Goal: Contribute content: Add original content to the website for others to see

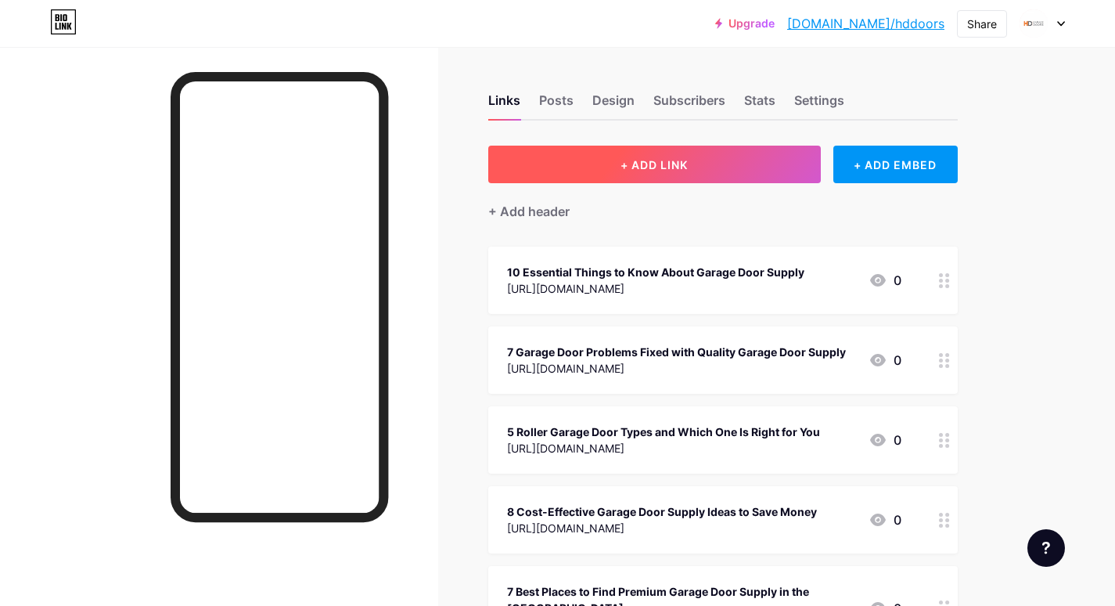
click at [572, 167] on button "+ ADD LINK" at bounding box center [654, 165] width 333 height 38
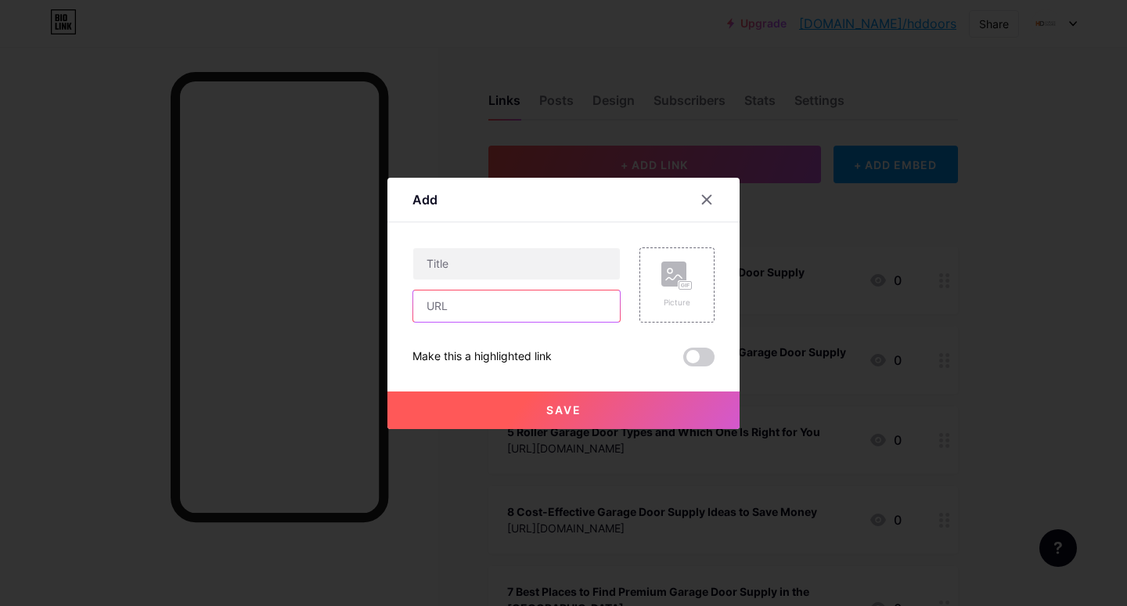
click at [493, 307] on input "text" at bounding box center [516, 305] width 207 height 31
paste input "[URL][DOMAIN_NAME]"
type input "[URL][DOMAIN_NAME]"
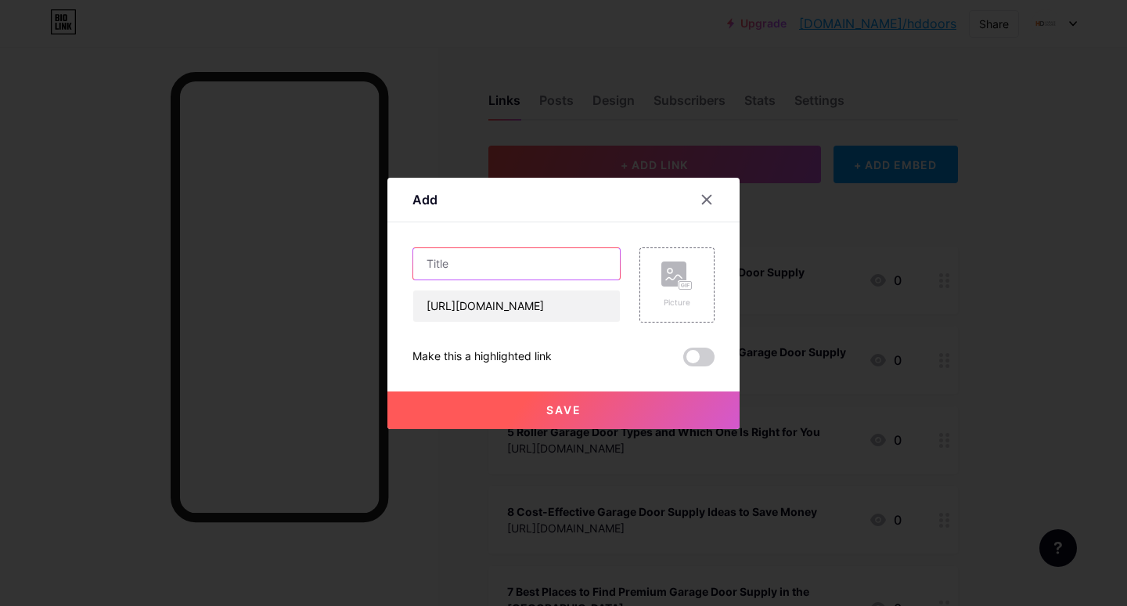
click at [437, 260] on input "text" at bounding box center [516, 263] width 207 height 31
paste input "he Benefits of Roller Garage Doors: Time to Upgrade"
type input "he Benefits of Roller Garage Doors: Time to Upgrade"
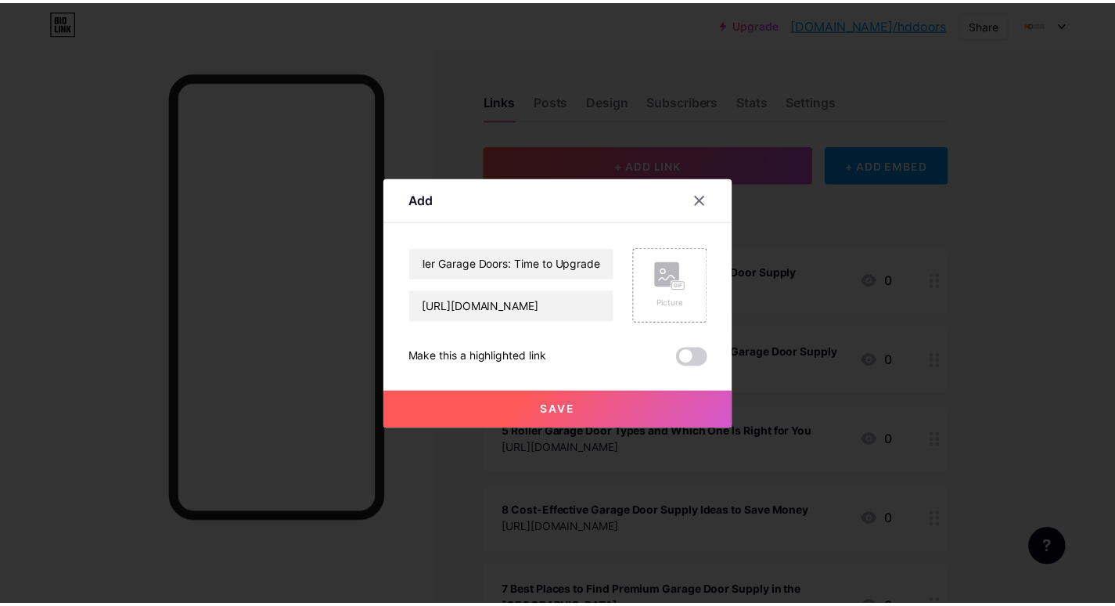
scroll to position [0, 0]
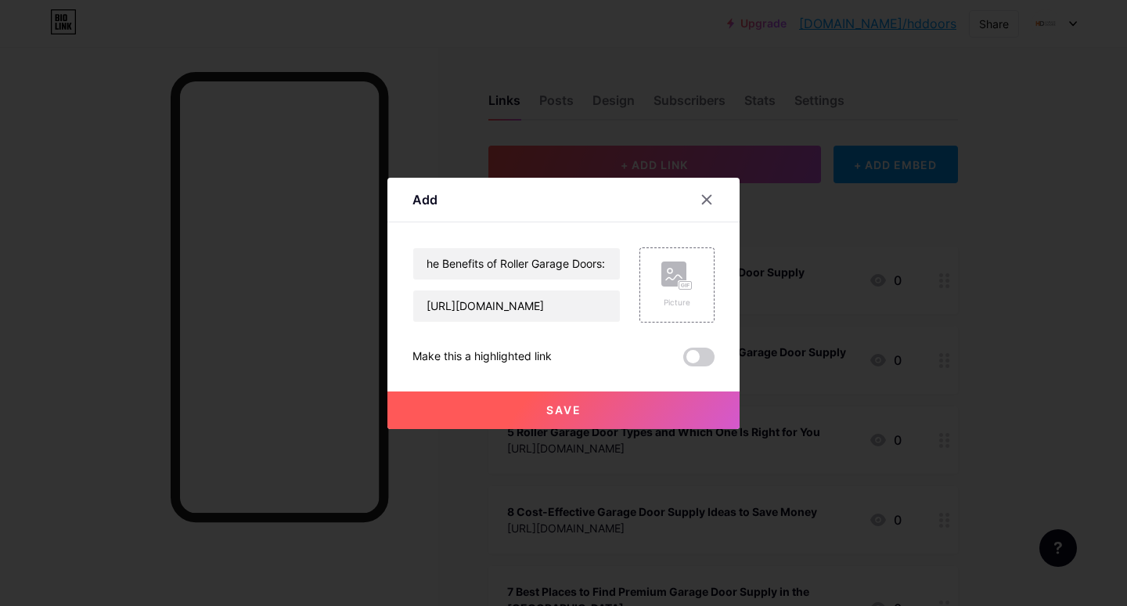
click at [504, 406] on button "Save" at bounding box center [563, 410] width 352 height 38
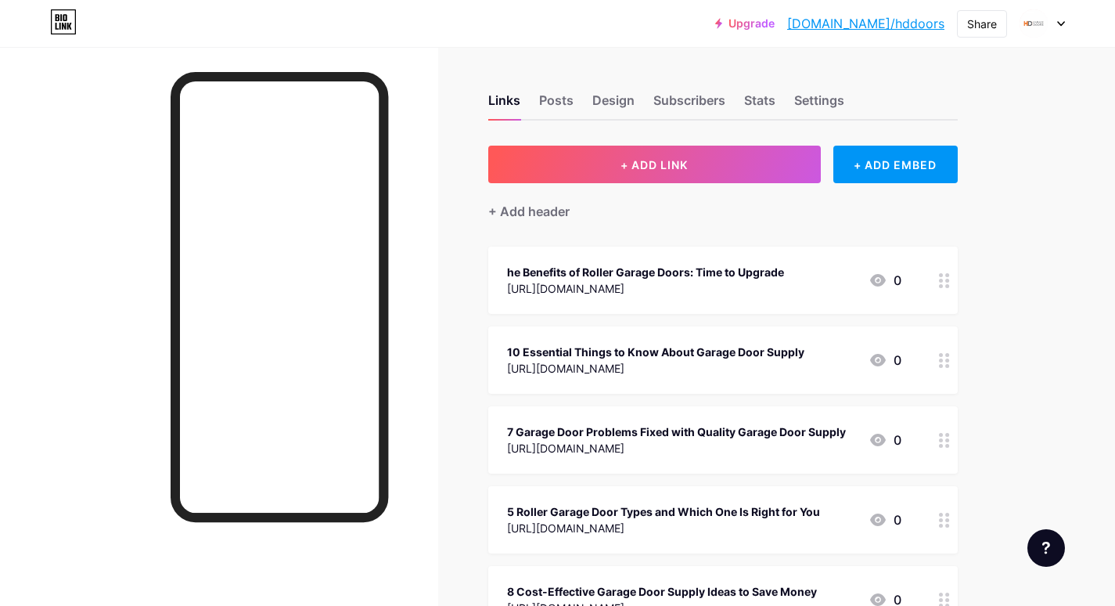
click at [520, 273] on div "he Benefits of Roller Garage Doors: Time to Upgrade" at bounding box center [645, 272] width 277 height 16
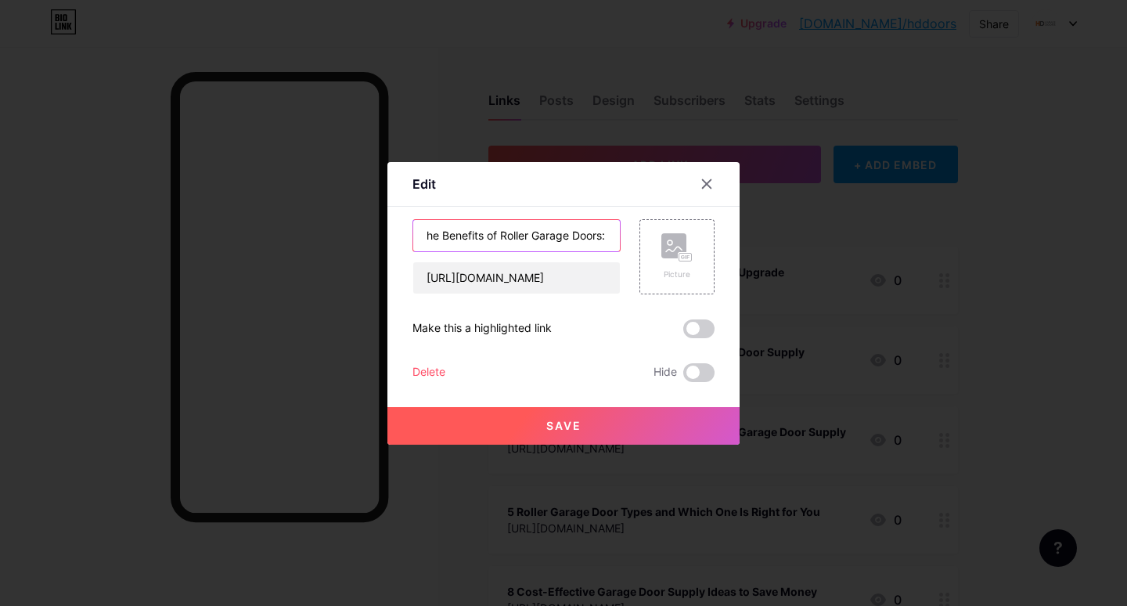
click at [426, 236] on input "he Benefits of Roller Garage Doors: Time to Upgrade" at bounding box center [516, 235] width 207 height 31
type input "The Benefits of Roller Garage Doors: Time to Upgrade"
click at [484, 425] on button "Save" at bounding box center [563, 426] width 352 height 38
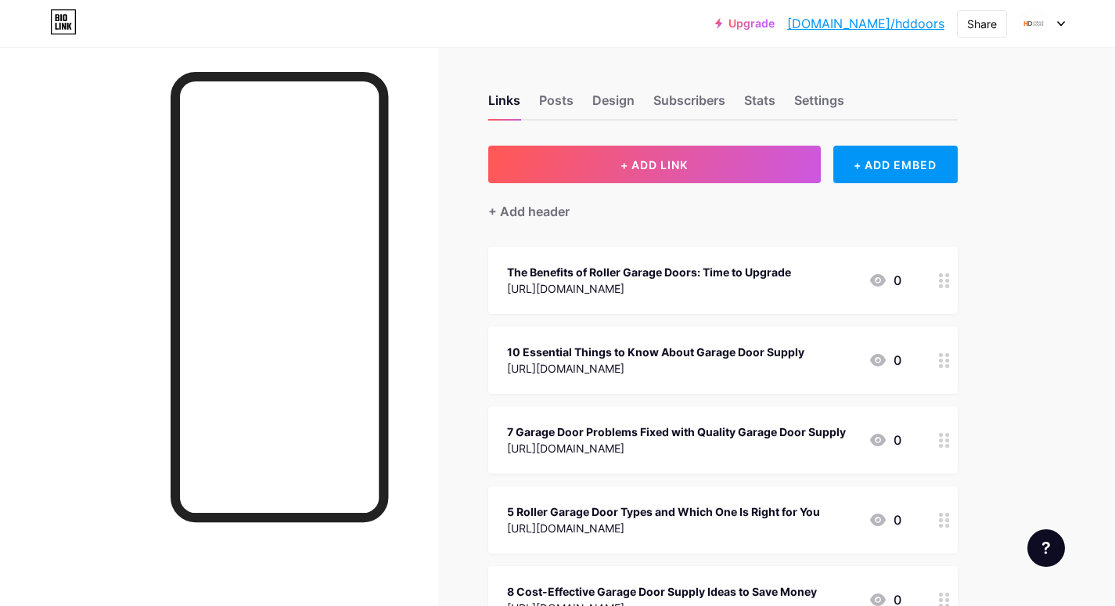
click at [883, 29] on link "[DOMAIN_NAME]/hddoors" at bounding box center [865, 23] width 157 height 19
